Goal: Information Seeking & Learning: Learn about a topic

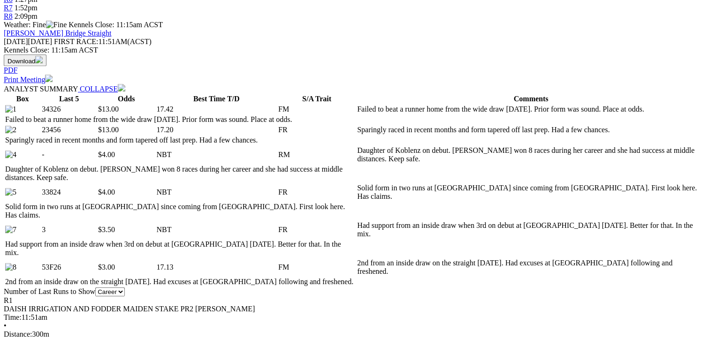
scroll to position [563, 0]
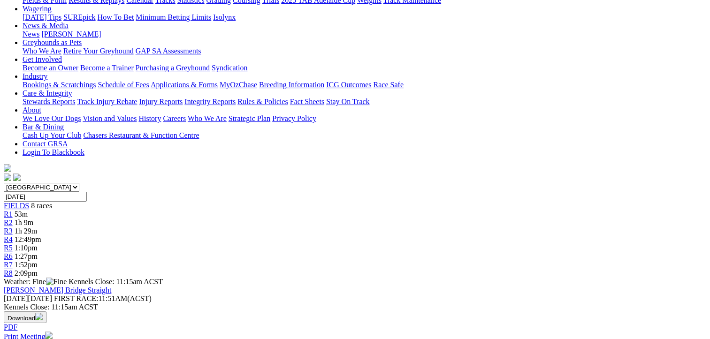
scroll to position [0, 0]
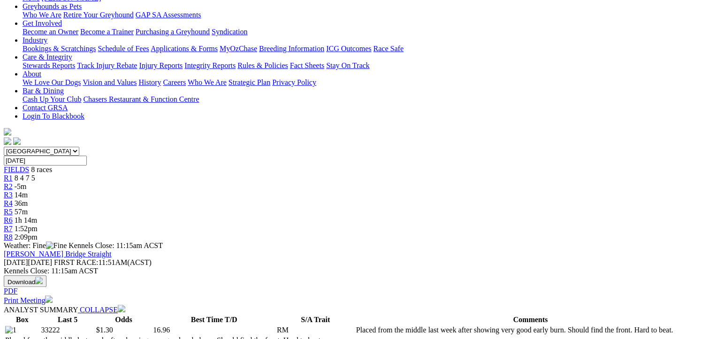
scroll to position [94, 0]
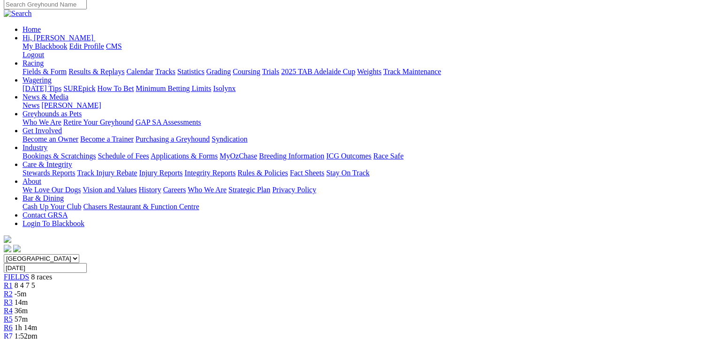
click at [28, 307] on span "36m" at bounding box center [21, 311] width 13 height 8
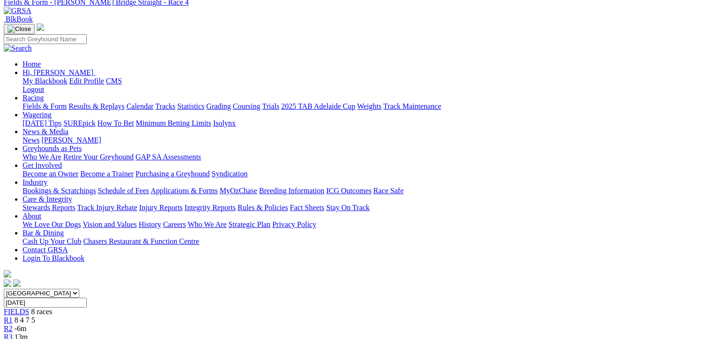
scroll to position [47, 0]
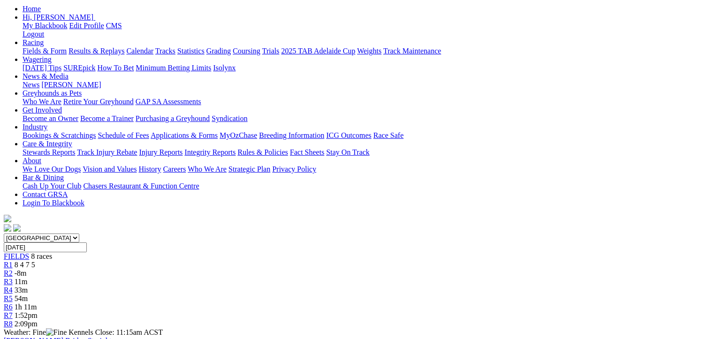
scroll to position [47, 0]
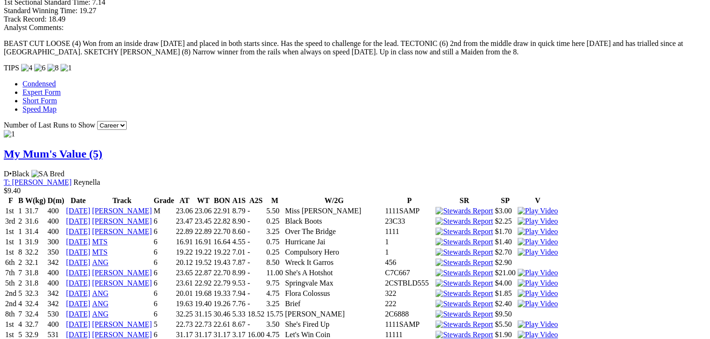
scroll to position [76, 0]
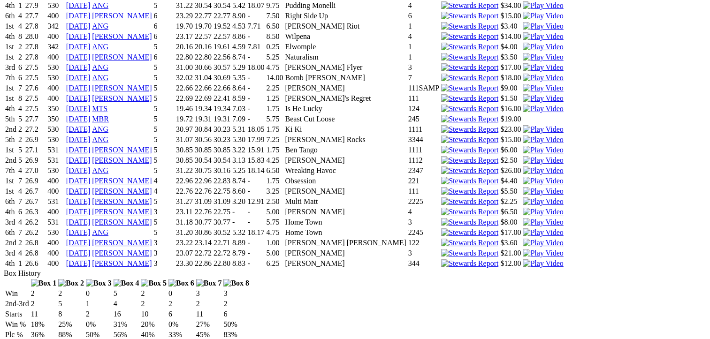
scroll to position [4061, 0]
